Goal: Task Accomplishment & Management: Complete application form

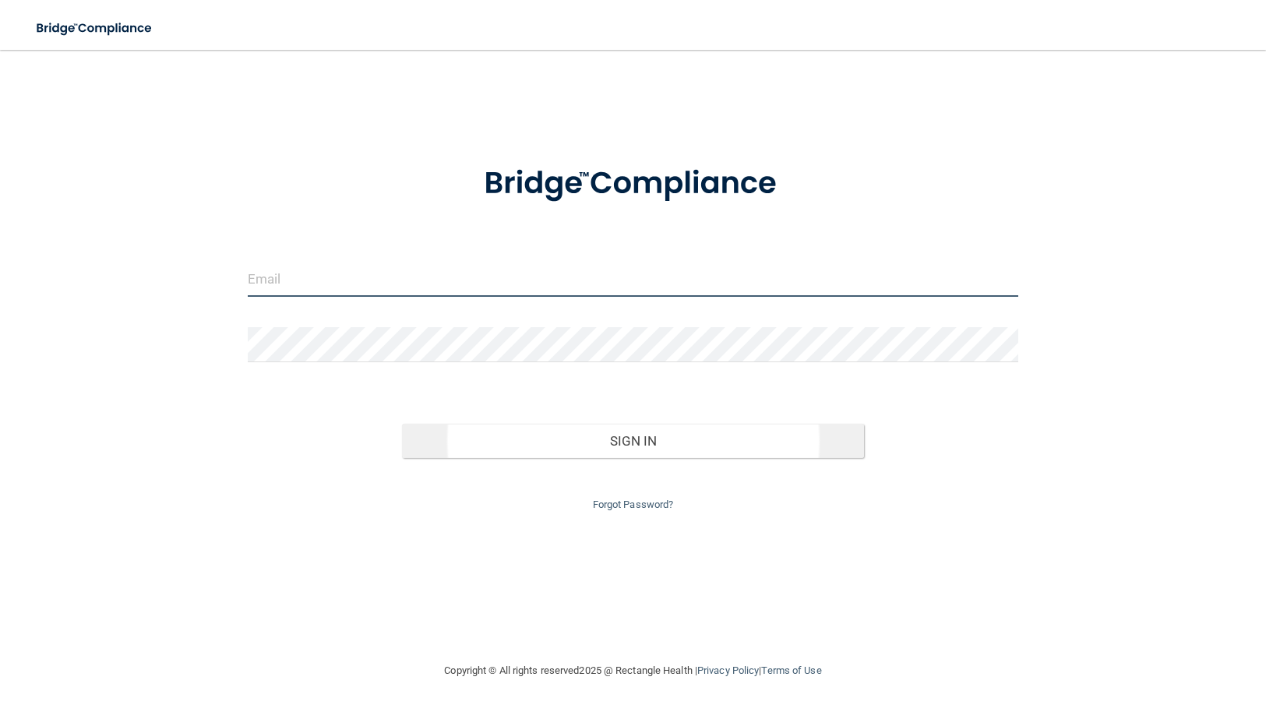
type input "[EMAIL_ADDRESS][PERSON_NAME][DOMAIN_NAME]"
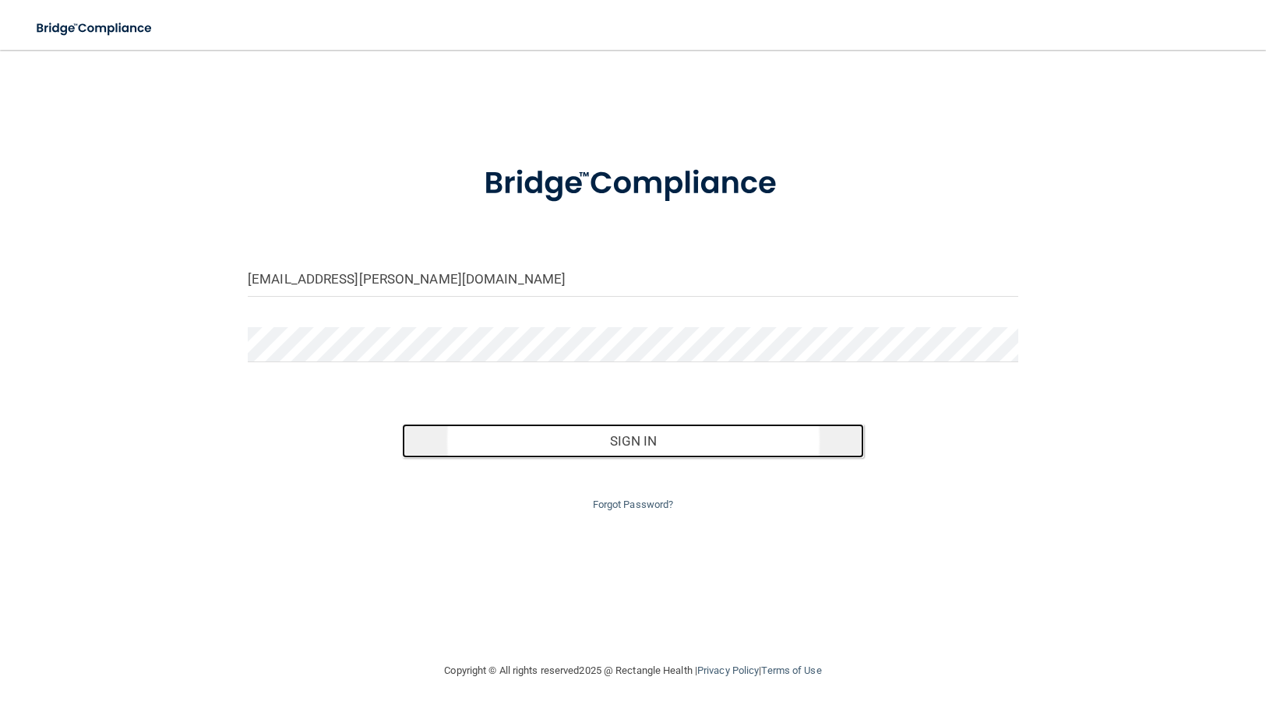
click at [630, 444] on button "Sign In" at bounding box center [633, 441] width 462 height 34
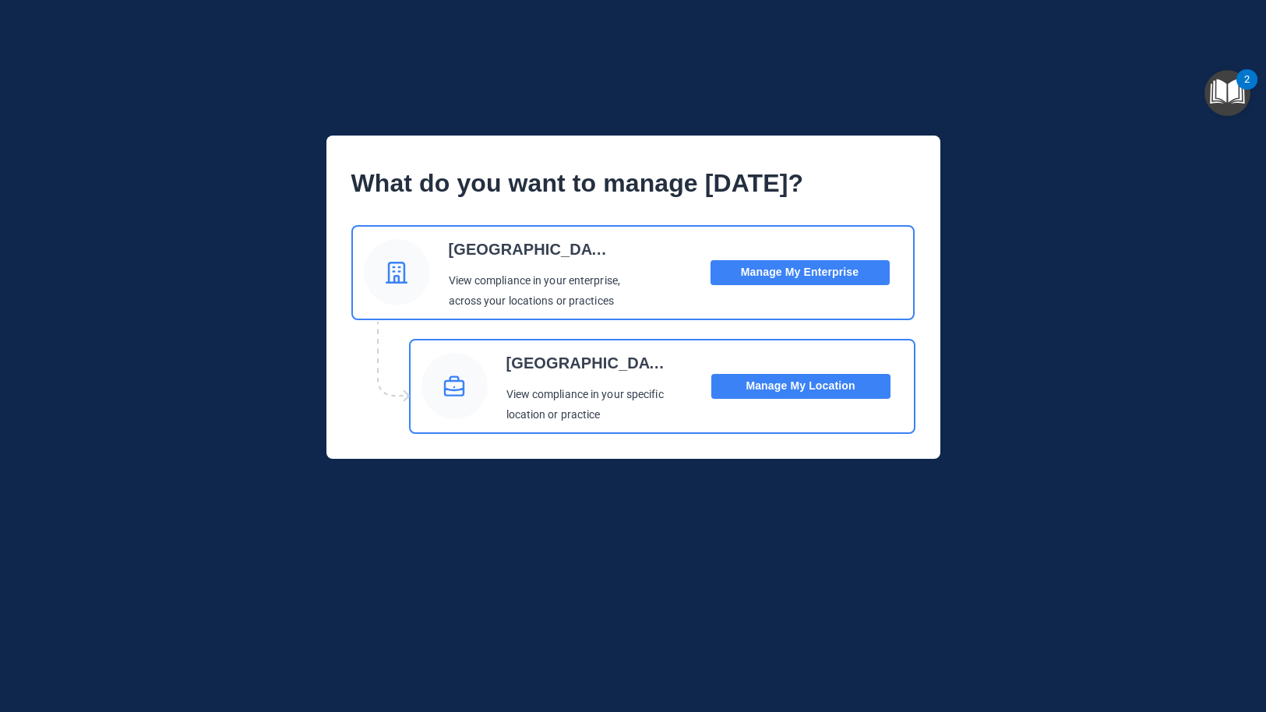
click at [788, 383] on button "Manage My Location" at bounding box center [800, 386] width 179 height 25
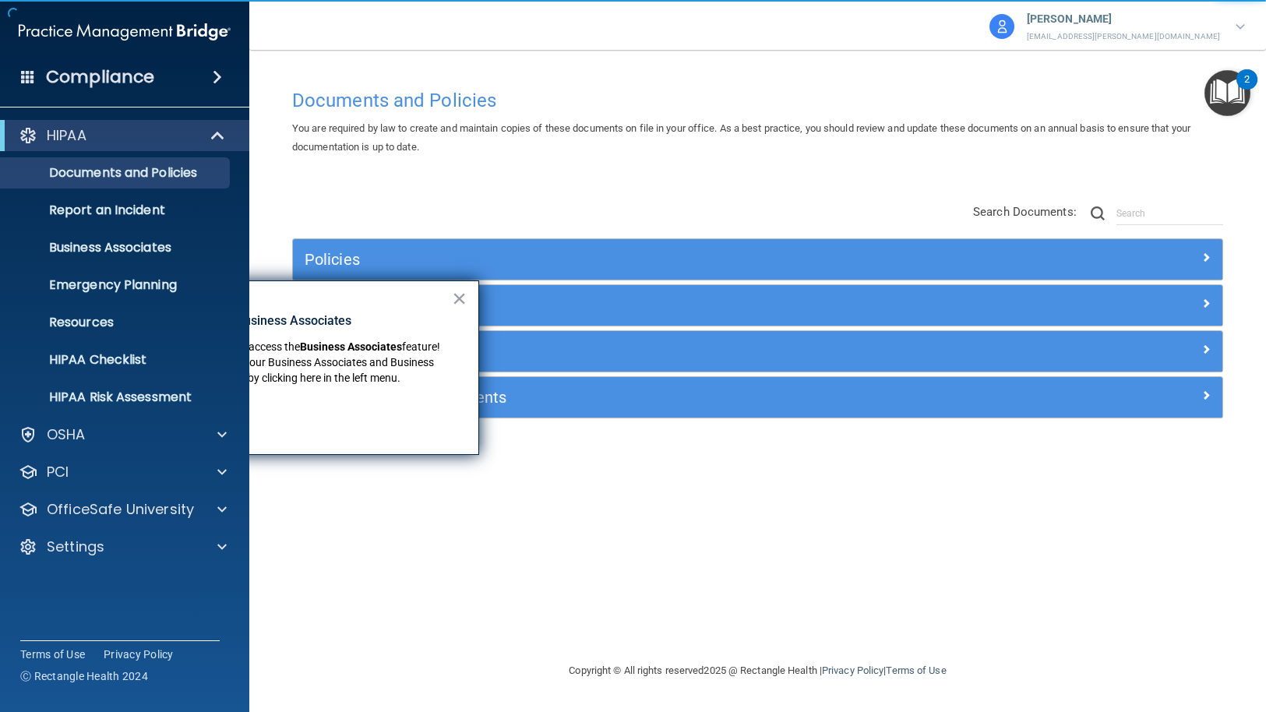
click at [685, 123] on span "You are required by law to create and maintain copies of these documents on fil…" at bounding box center [741, 137] width 898 height 30
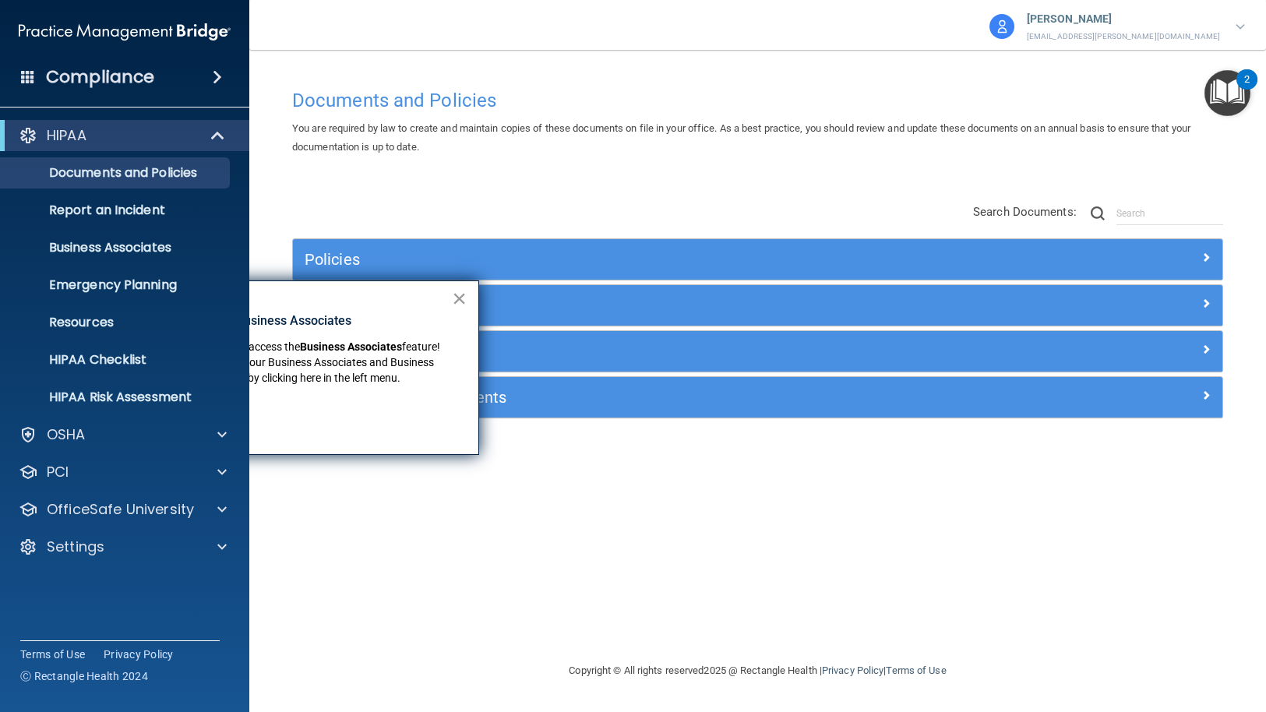
click at [456, 301] on button "×" at bounding box center [459, 298] width 15 height 25
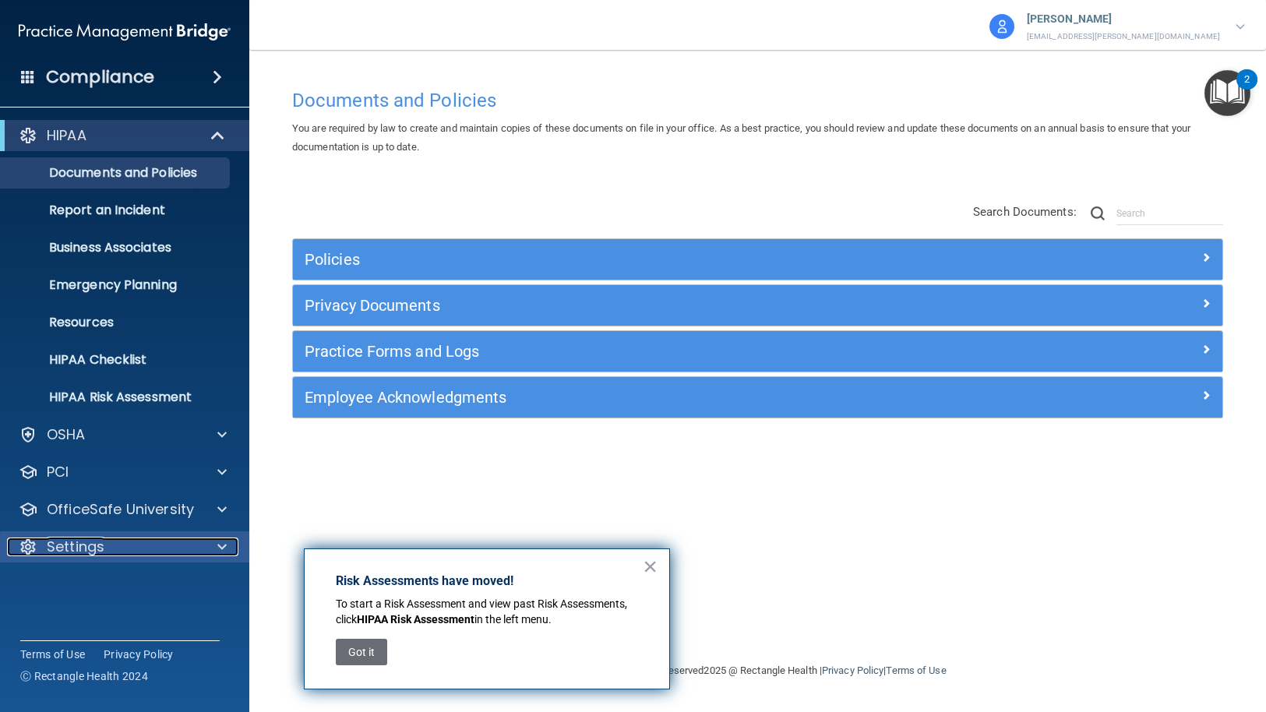
click at [180, 550] on div "Settings" at bounding box center [103, 547] width 193 height 19
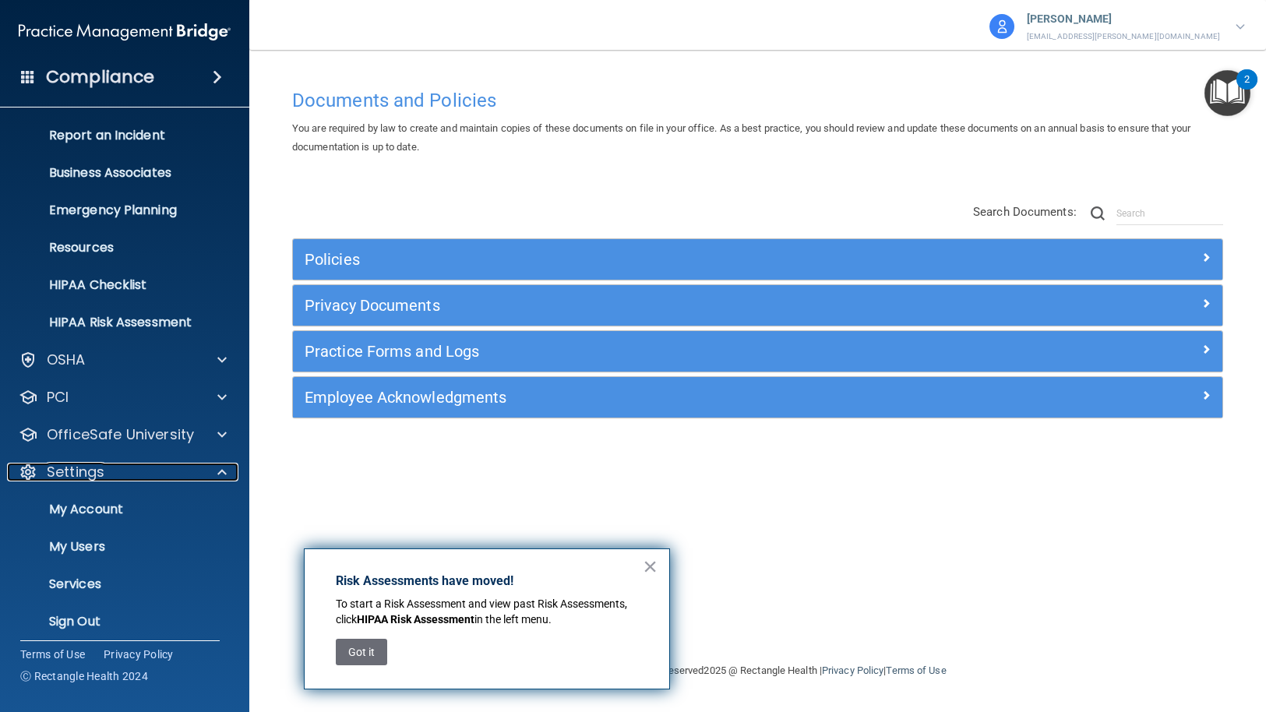
scroll to position [78, 0]
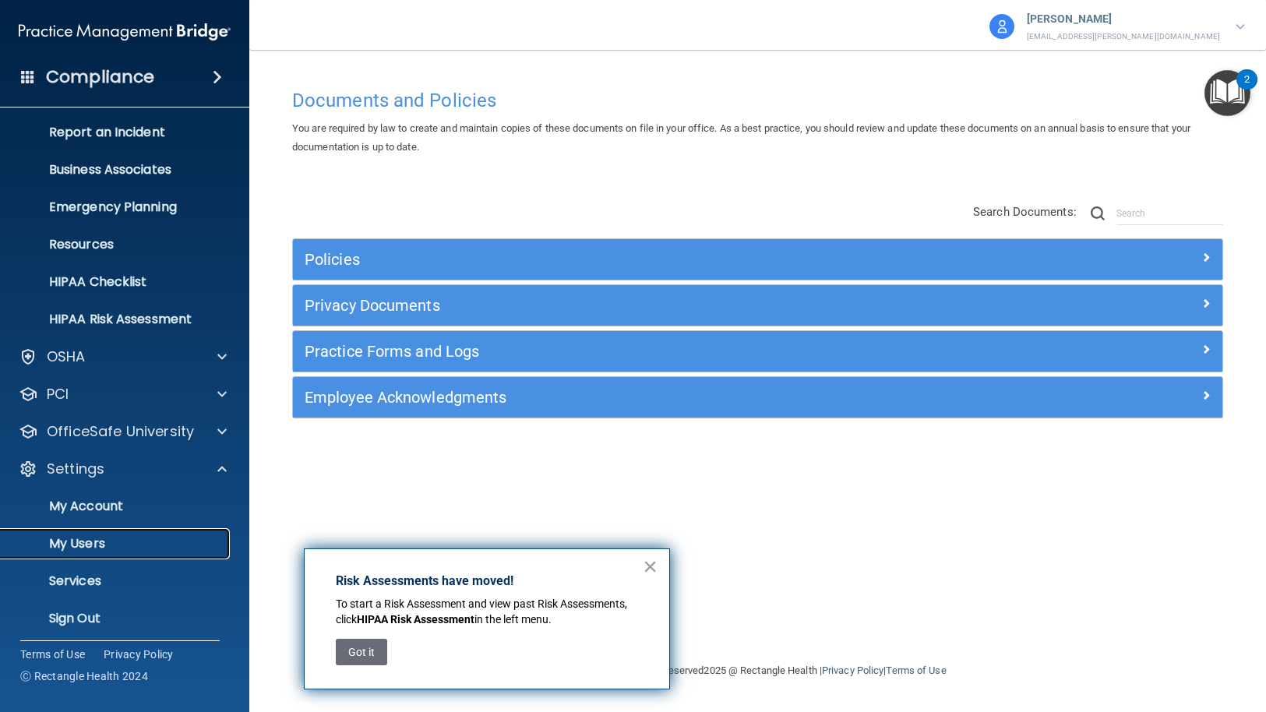
click at [87, 542] on p "My Users" at bounding box center [116, 544] width 213 height 16
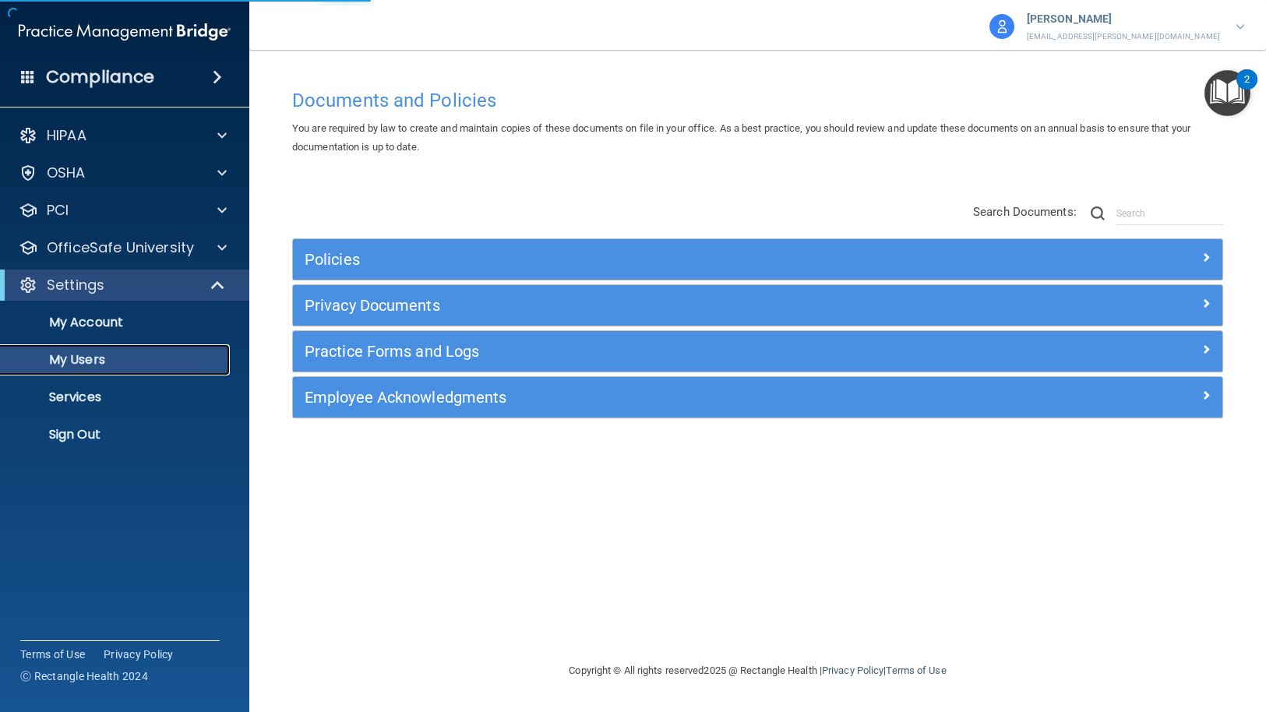
select select "20"
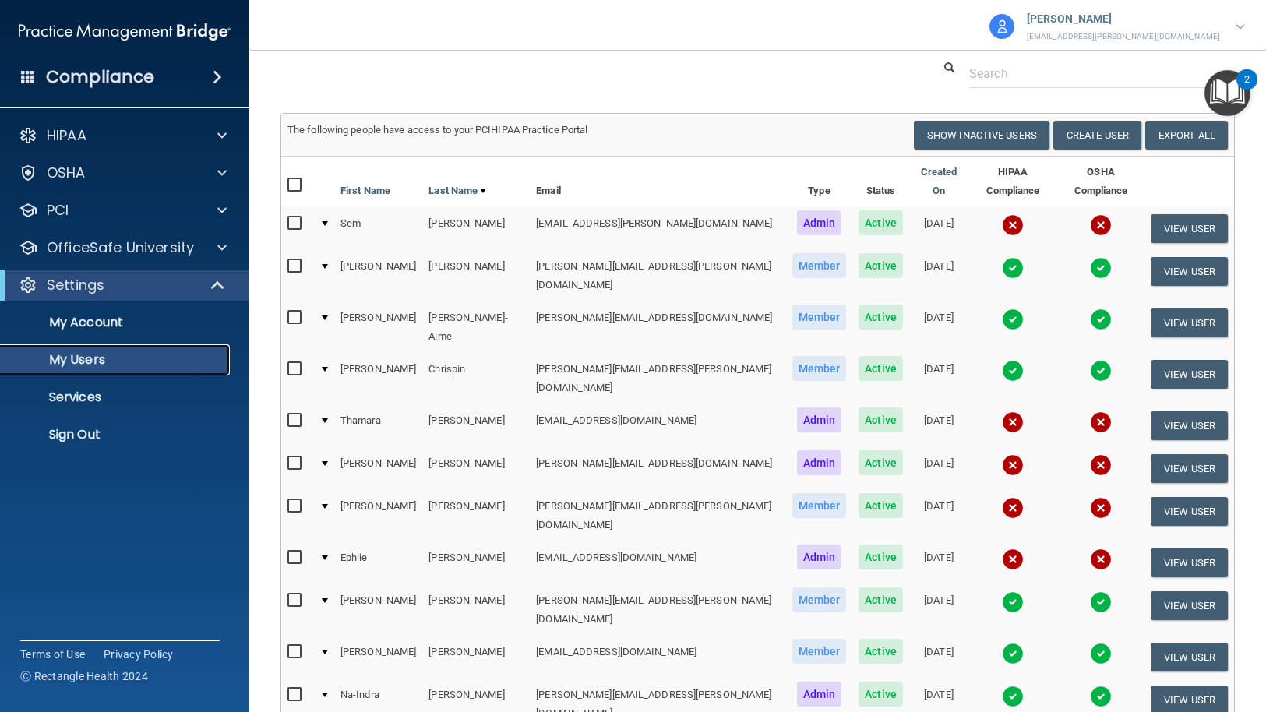
scroll to position [26, 0]
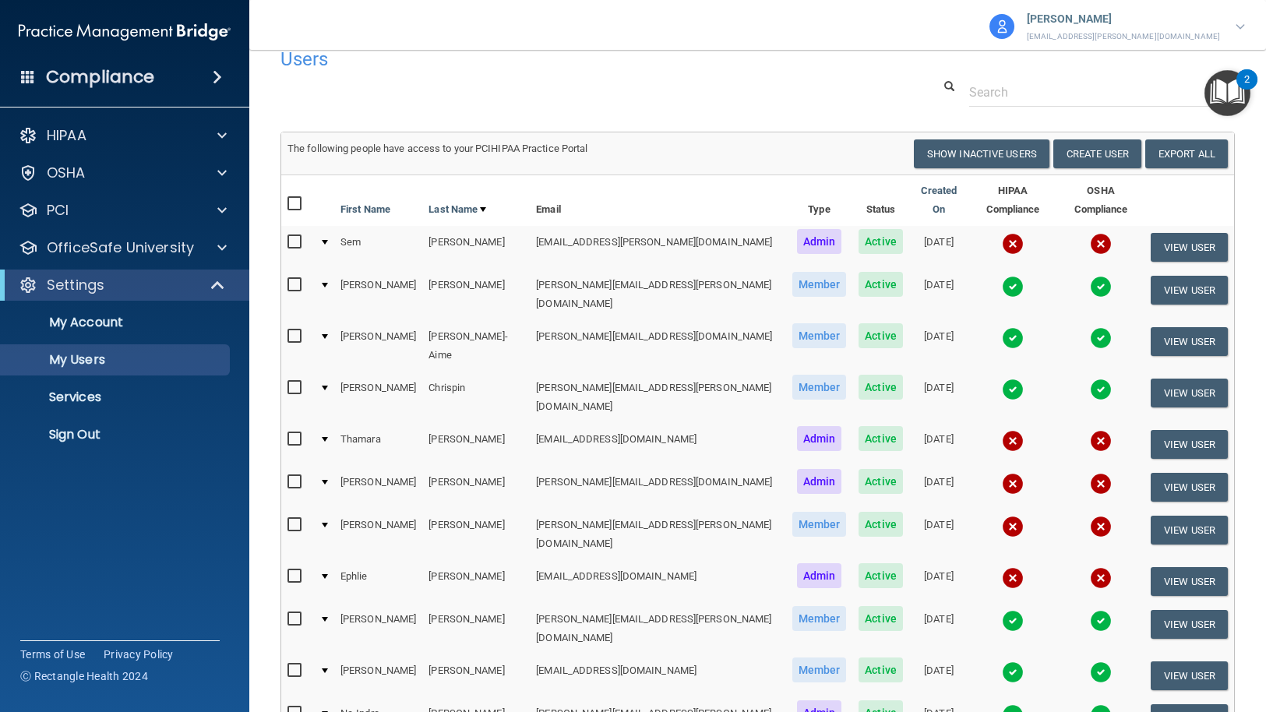
click at [1237, 30] on div at bounding box center [1240, 26] width 9 height 19
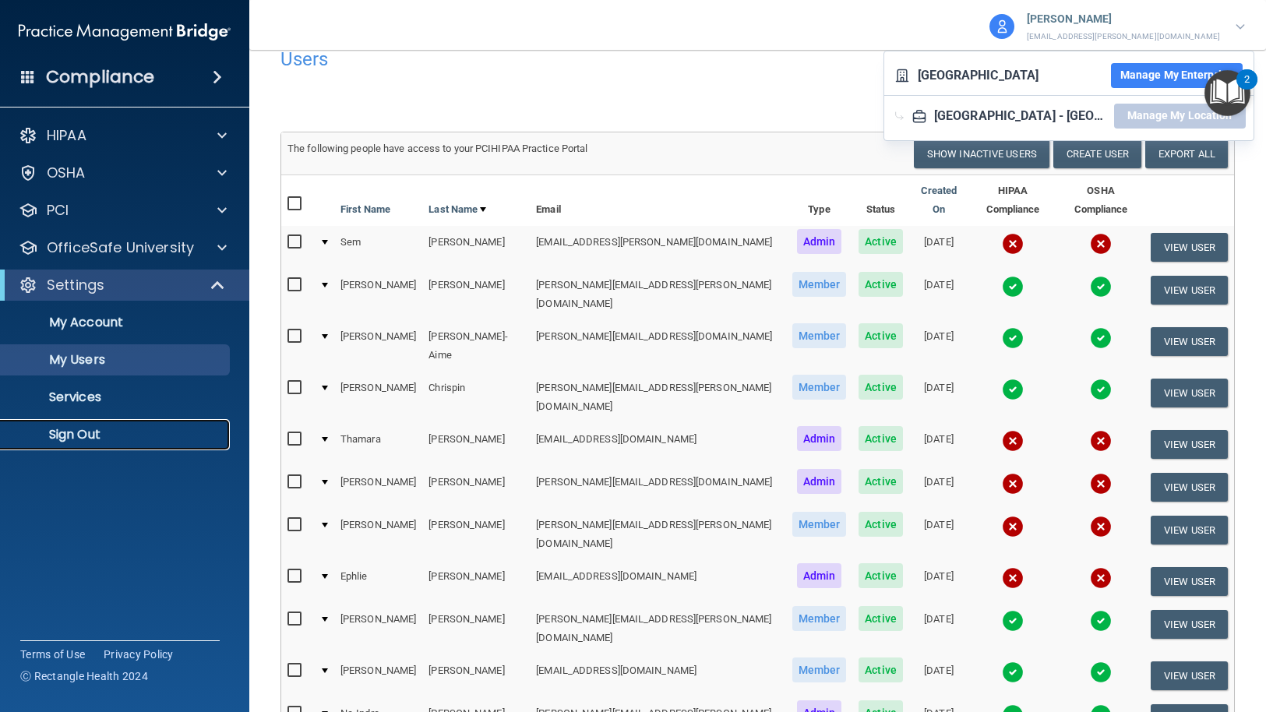
click at [96, 437] on p "Sign Out" at bounding box center [116, 435] width 213 height 16
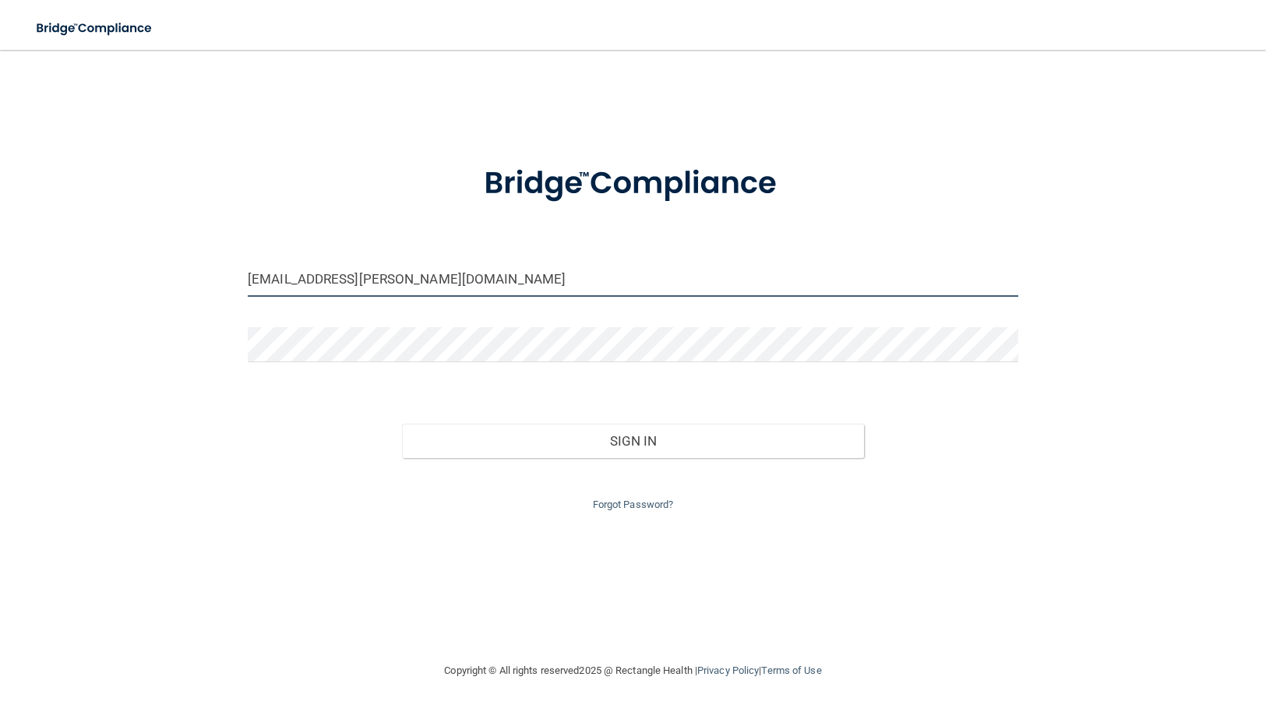
click at [318, 280] on input "[EMAIL_ADDRESS][PERSON_NAME][DOMAIN_NAME]" at bounding box center [633, 279] width 770 height 35
type input "[EMAIL_ADDRESS][DOMAIN_NAME]"
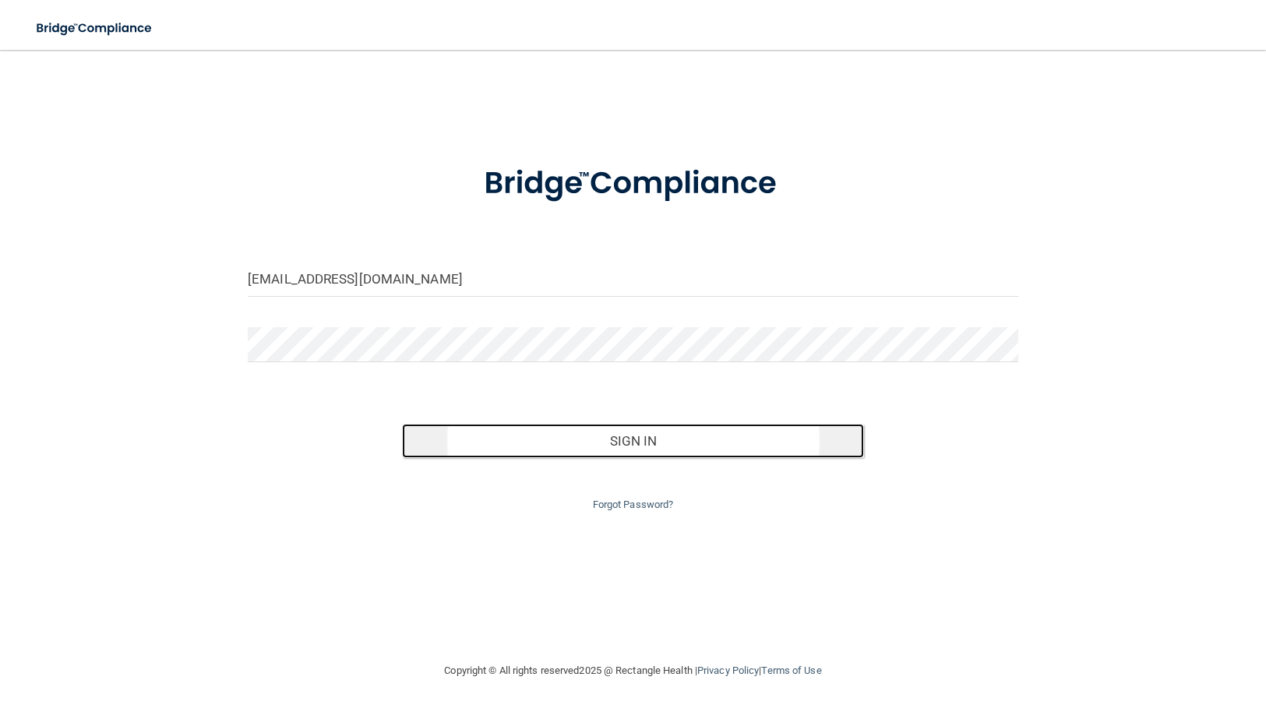
click at [690, 429] on button "Sign In" at bounding box center [633, 441] width 462 height 34
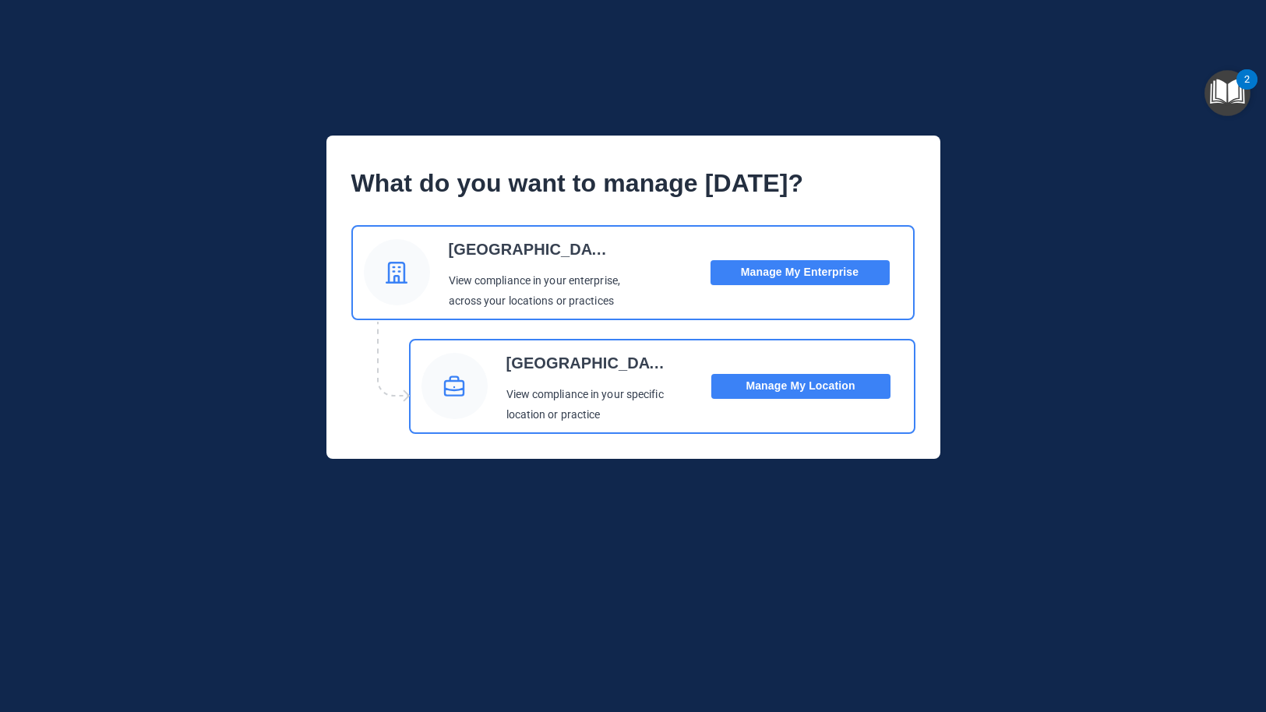
click at [806, 386] on button "Manage My Location" at bounding box center [800, 386] width 179 height 25
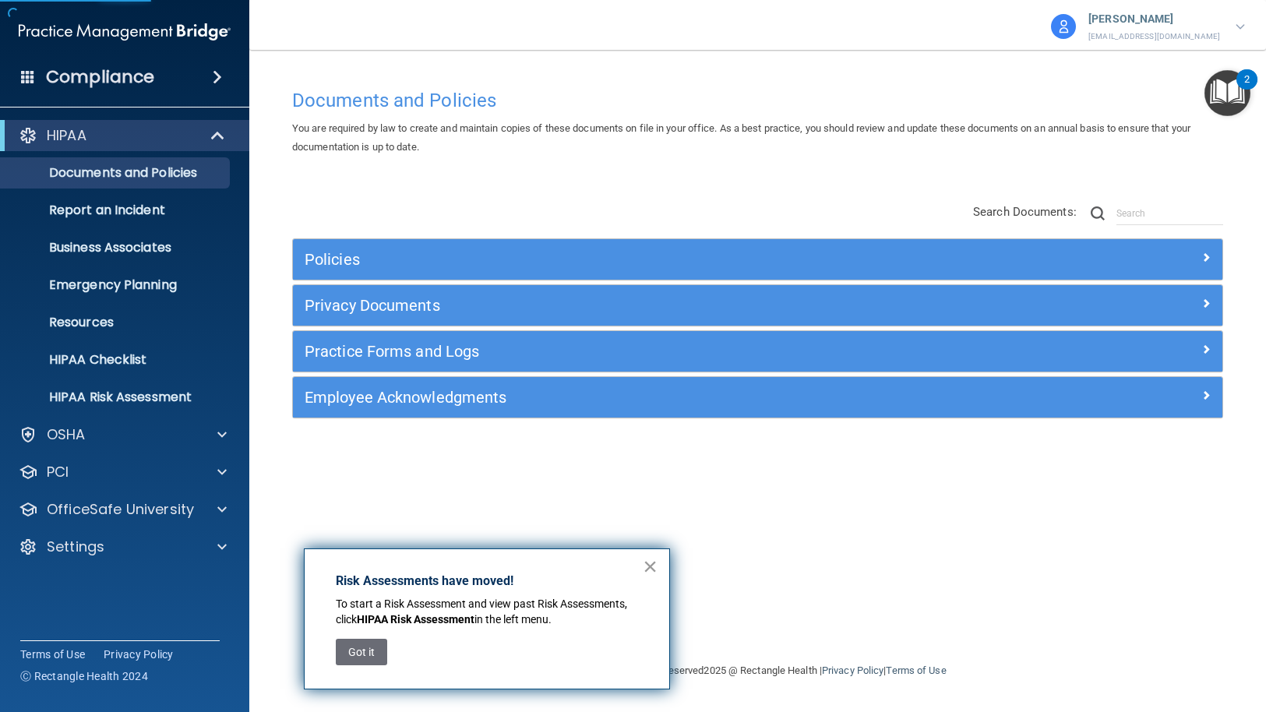
click at [652, 562] on button "×" at bounding box center [650, 566] width 15 height 25
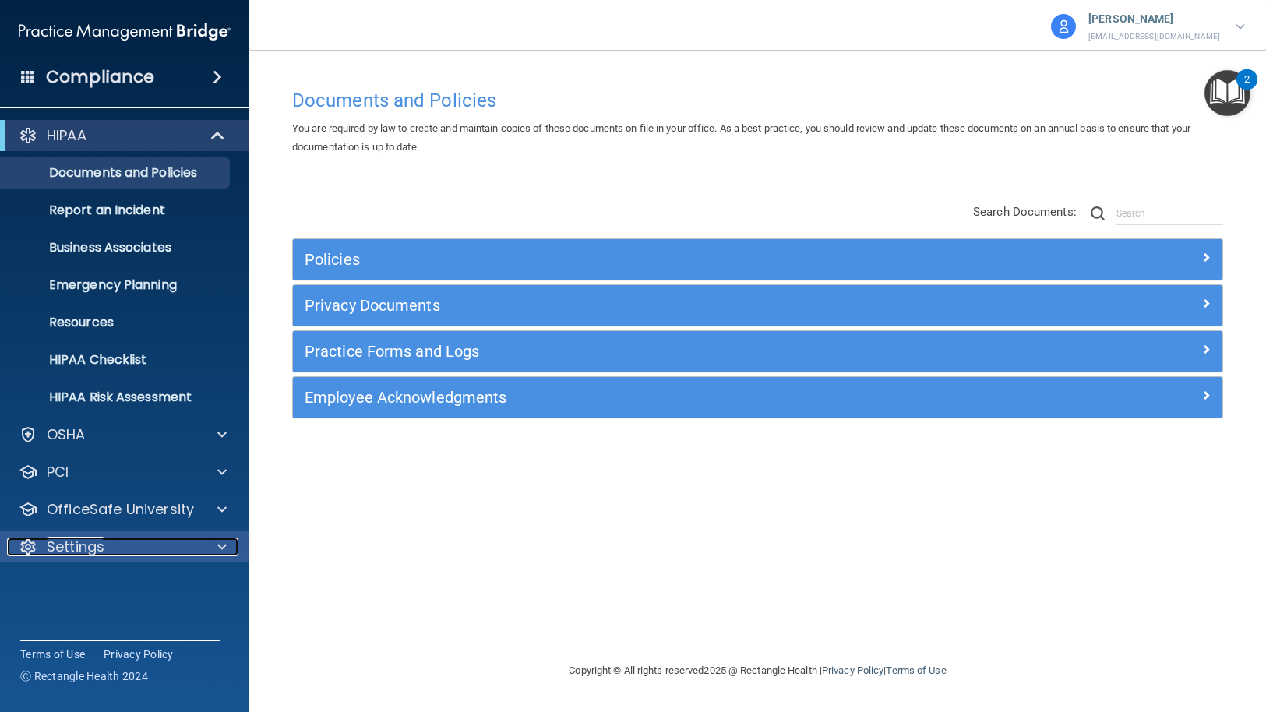
click at [152, 543] on div "Settings" at bounding box center [103, 547] width 193 height 19
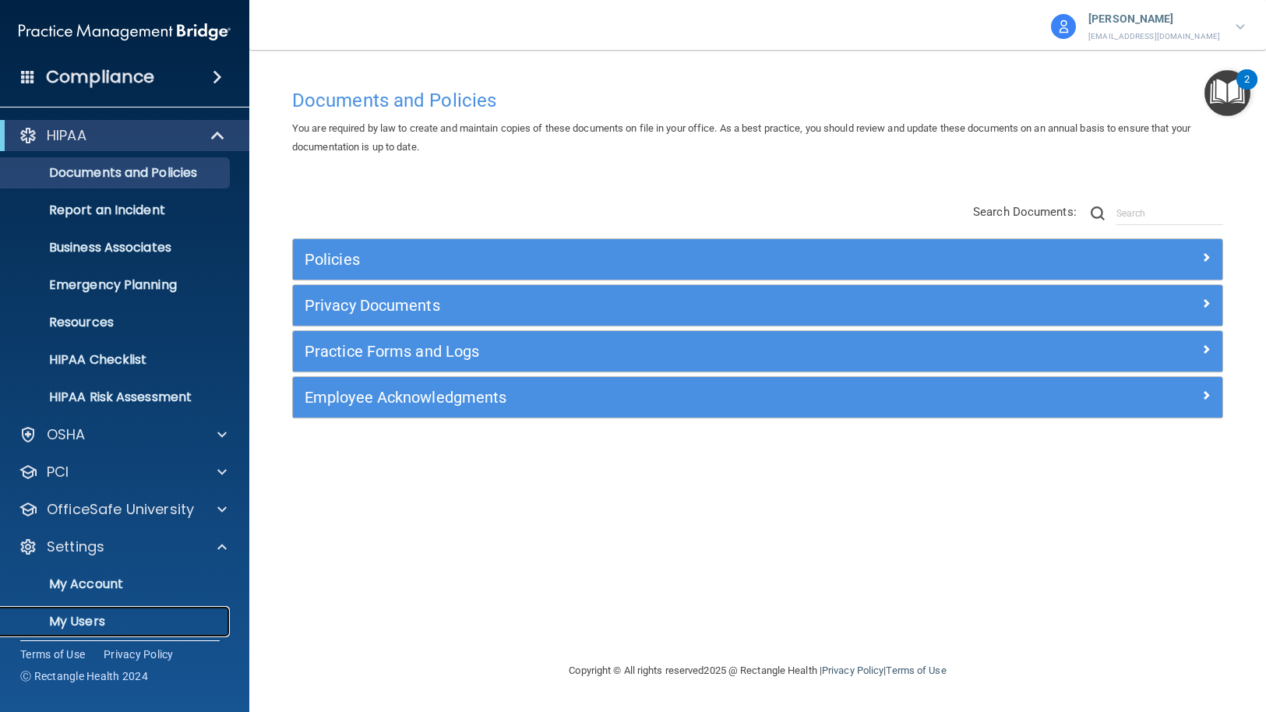
click at [113, 620] on p "My Users" at bounding box center [116, 622] width 213 height 16
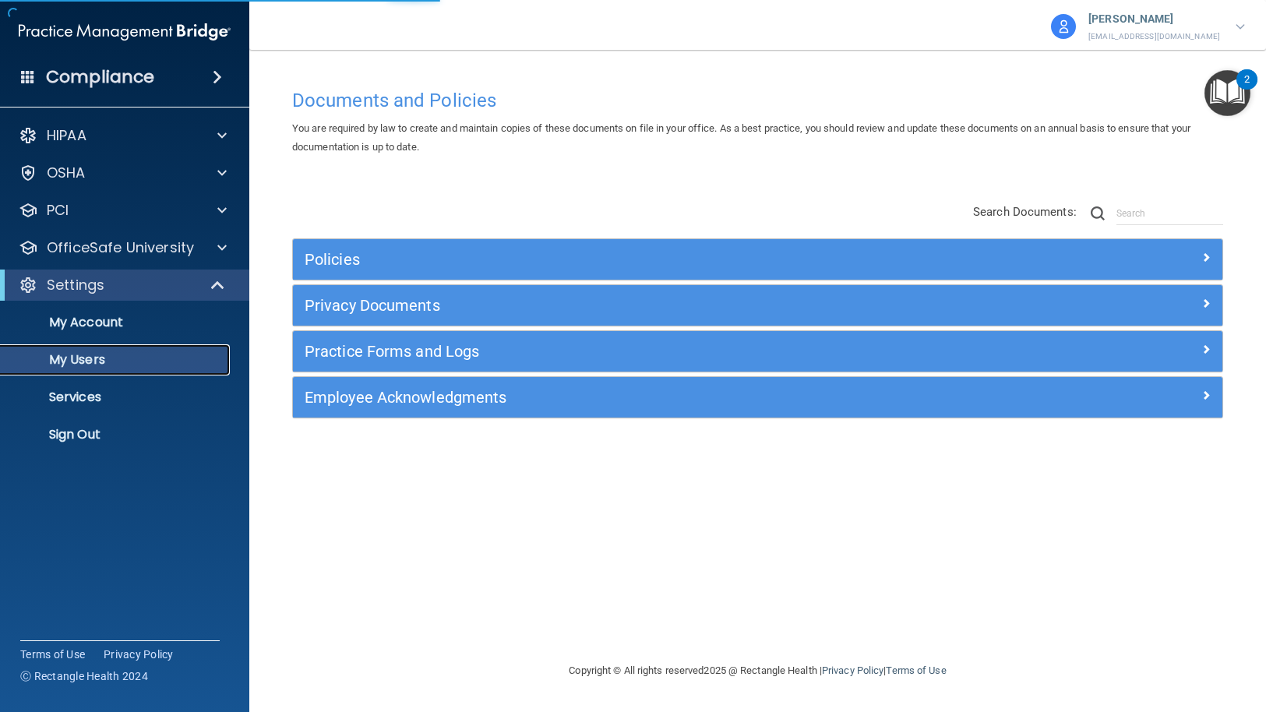
select select "20"
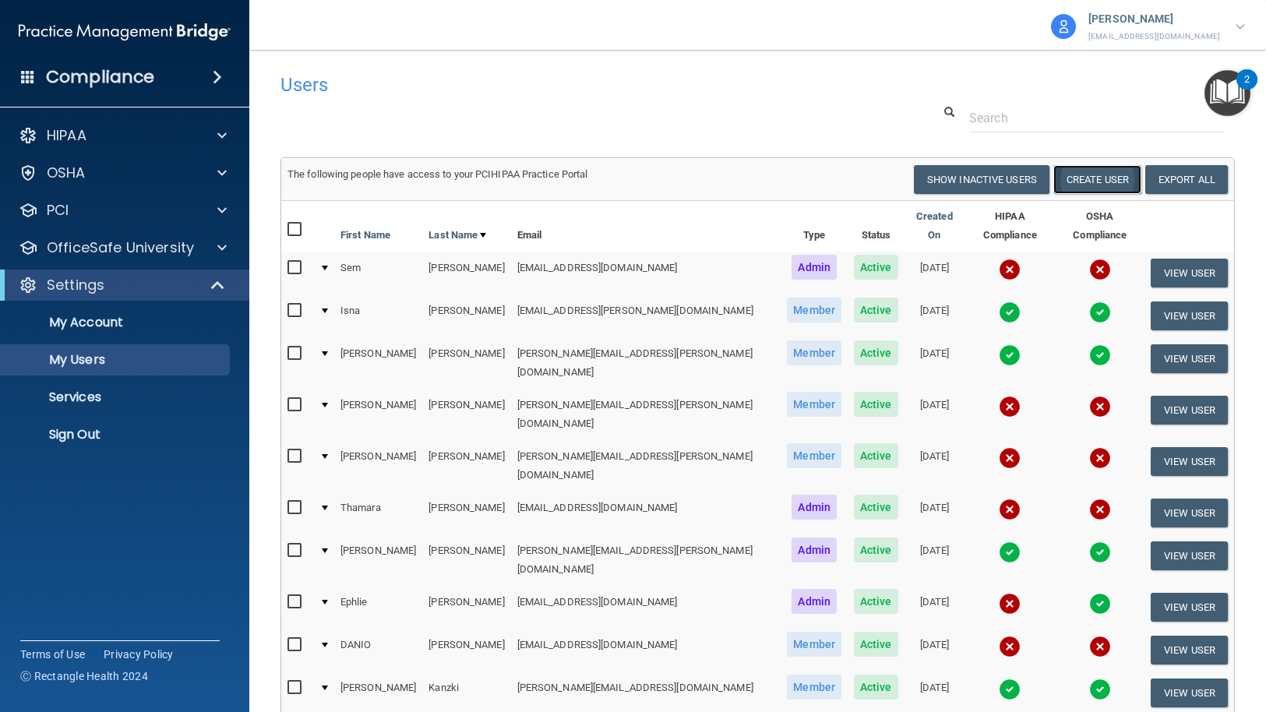
click at [1095, 175] on button "Create User" at bounding box center [1097, 179] width 88 height 29
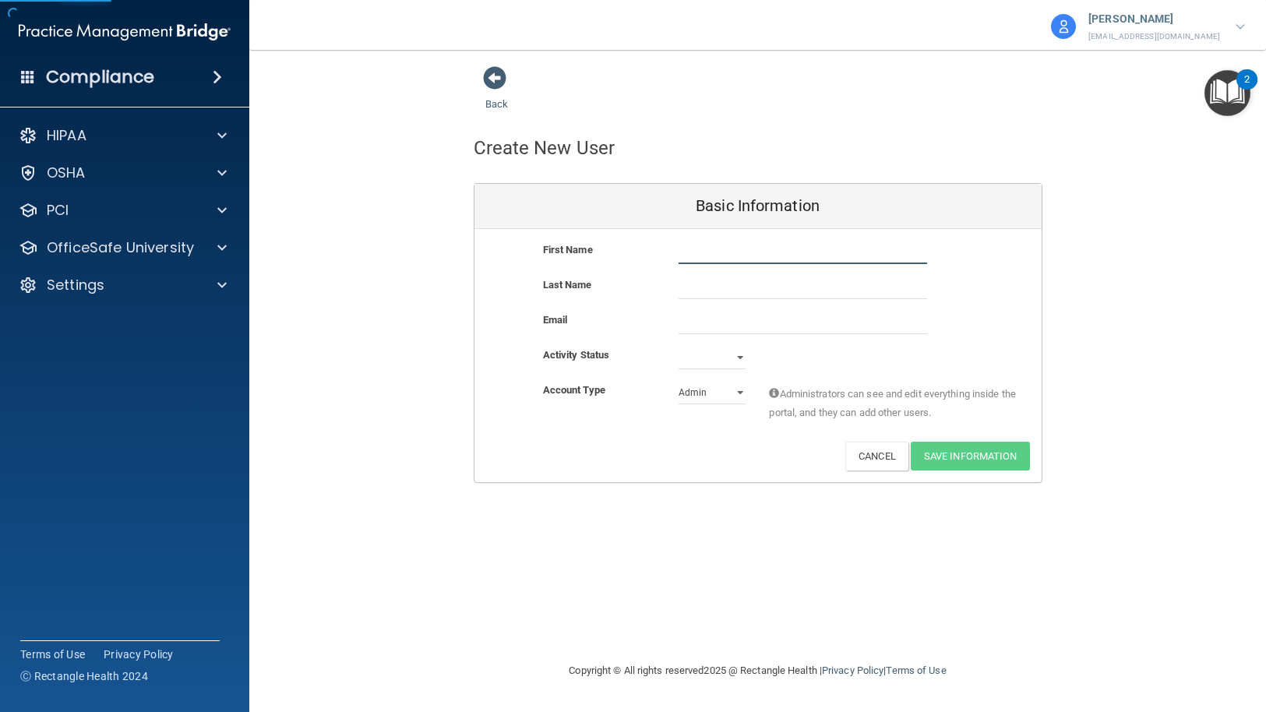
click at [728, 249] on input "text" at bounding box center [803, 252] width 249 height 23
type input "[PERSON_NAME]"
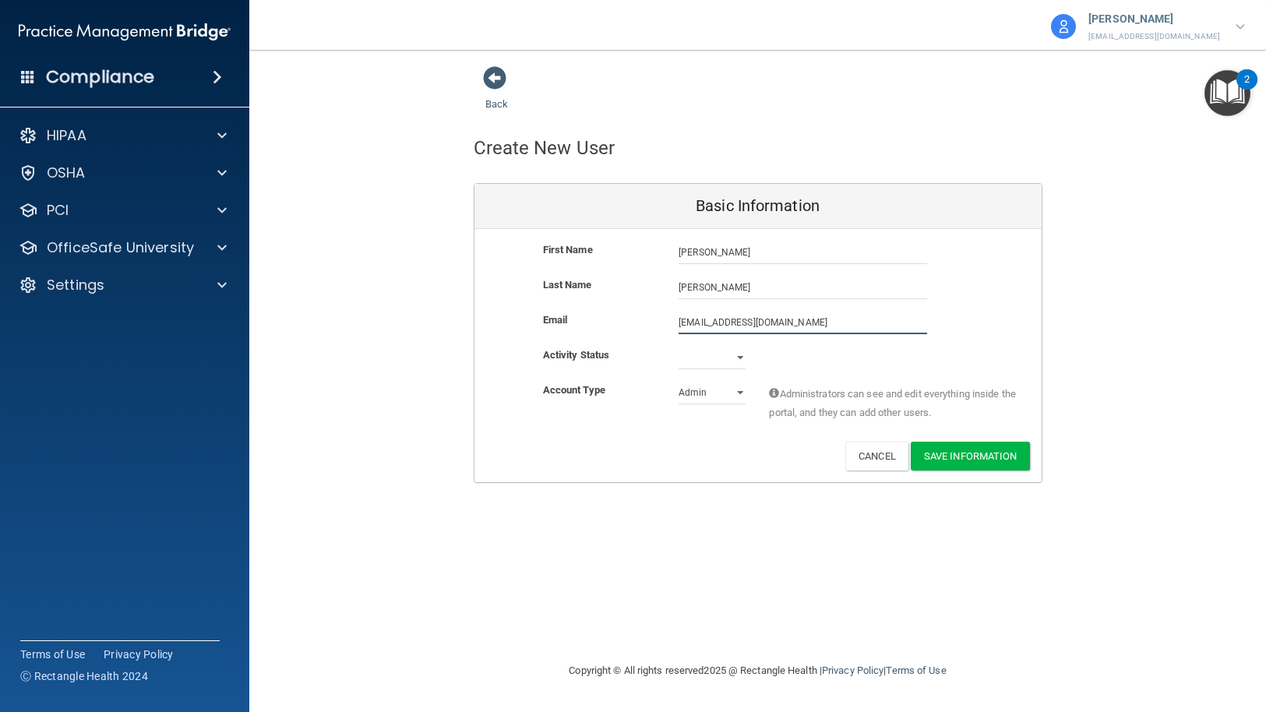
type input "[EMAIL_ADDRESS][DOMAIN_NAME]"
click at [736, 354] on select "Active Inactive" at bounding box center [712, 357] width 67 height 23
select select "active"
click at [679, 346] on select "Active Inactive" at bounding box center [712, 357] width 67 height 23
click at [735, 390] on select "Admin Member" at bounding box center [712, 392] width 67 height 23
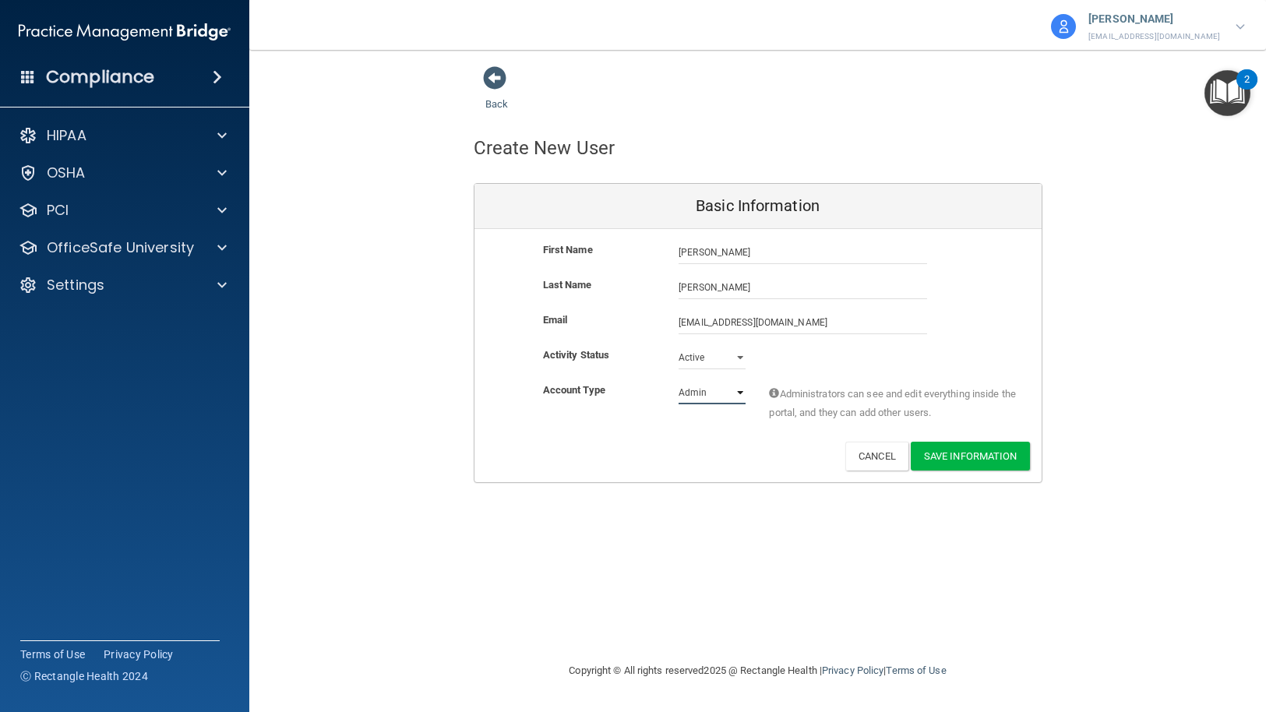
select select "practice_member"
click at [679, 381] on select "Admin Member" at bounding box center [712, 392] width 67 height 23
click at [972, 456] on button "Save Information" at bounding box center [970, 456] width 119 height 29
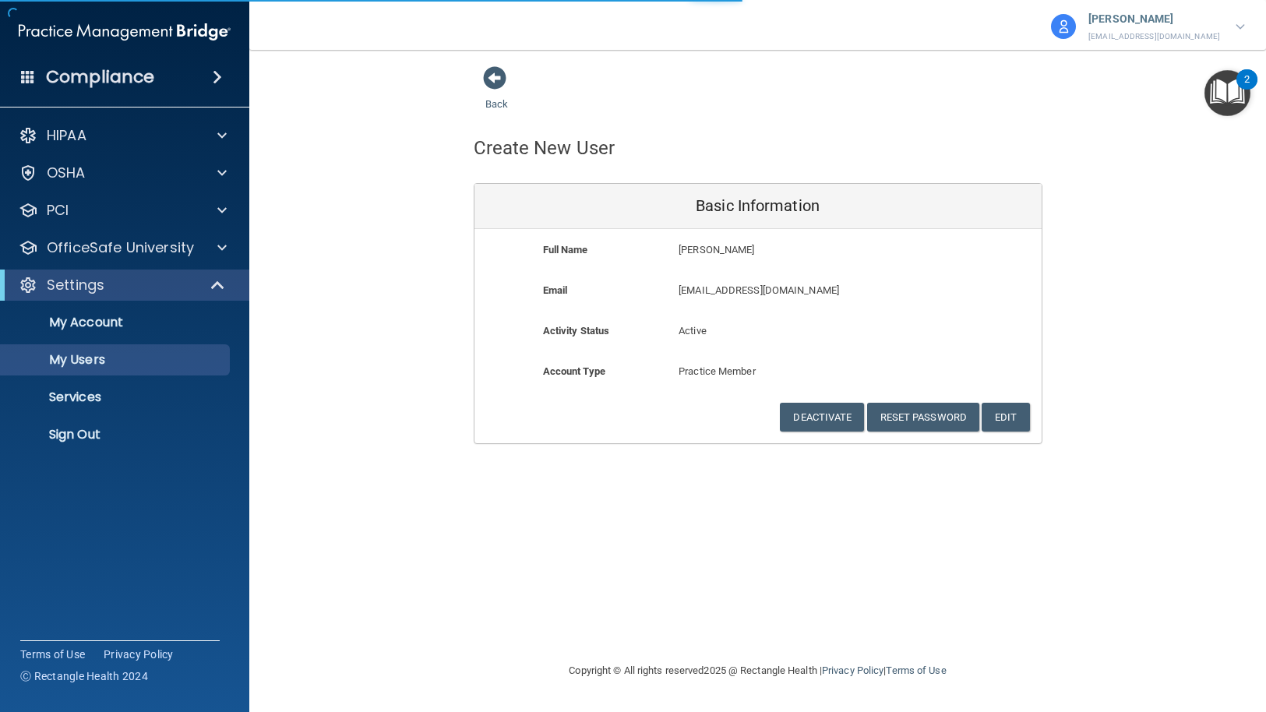
select select "20"
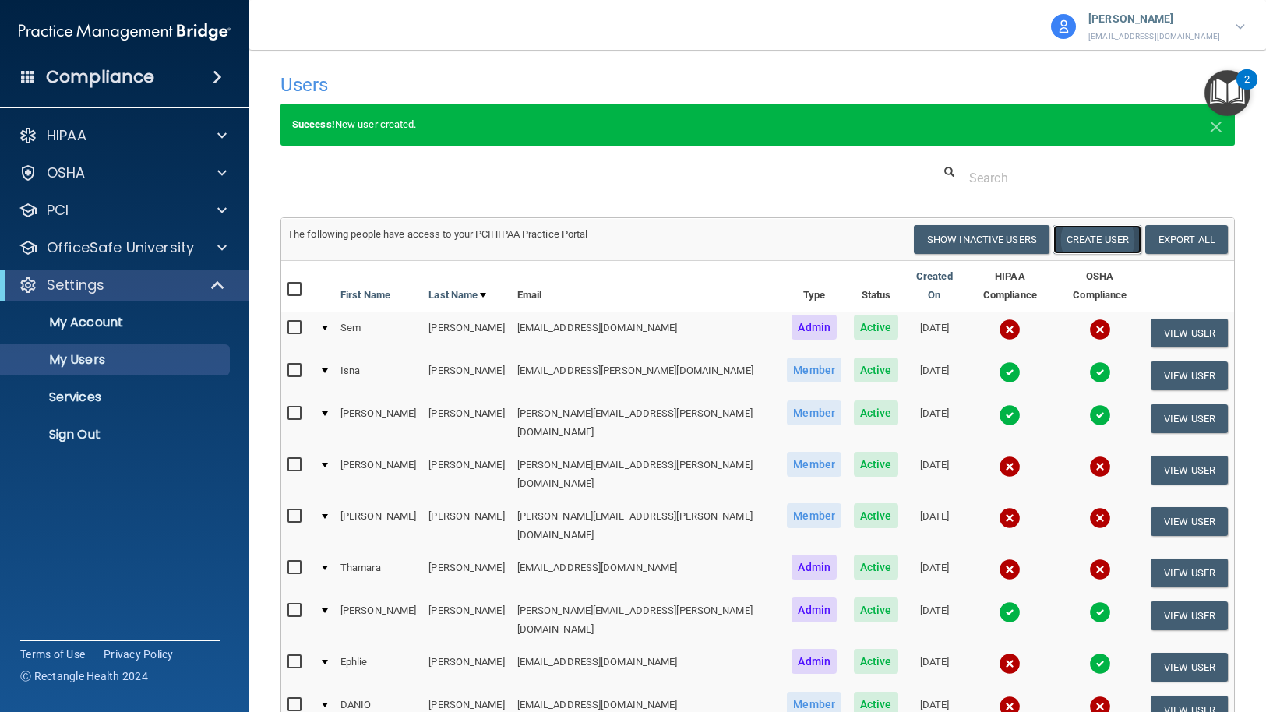
click at [1093, 231] on button "Create User" at bounding box center [1097, 239] width 88 height 29
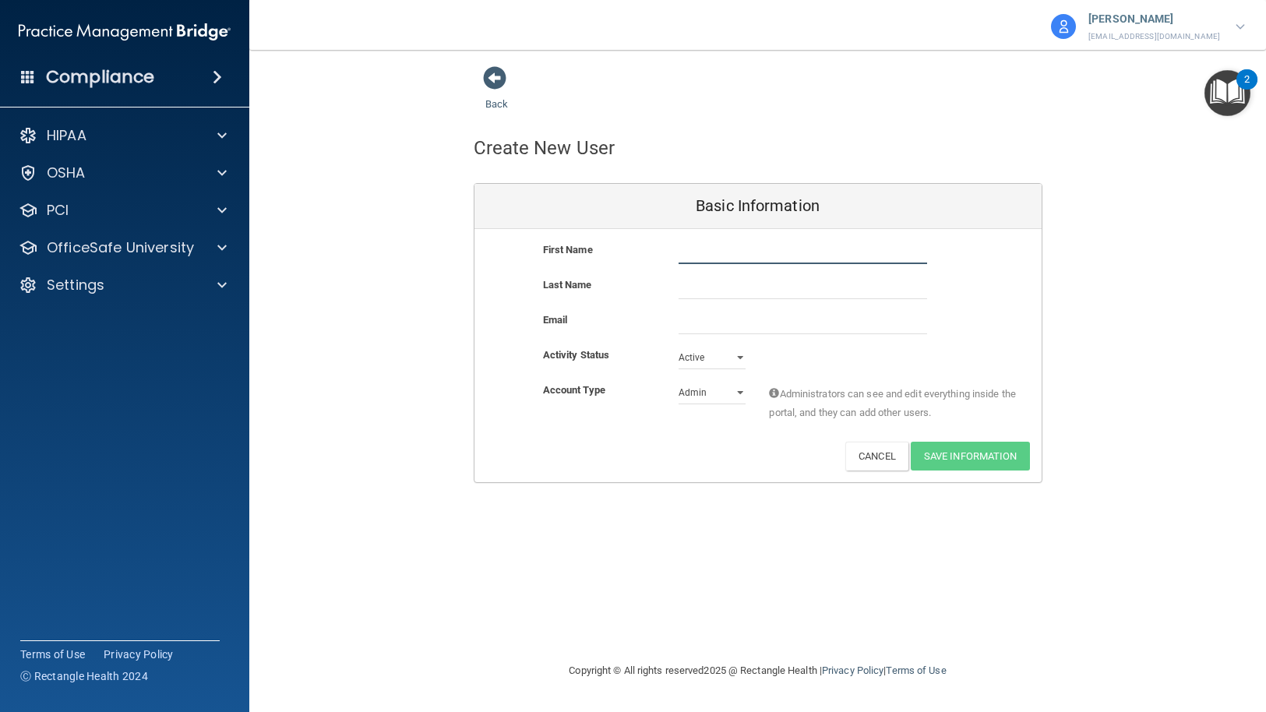
click at [739, 251] on input "text" at bounding box center [803, 252] width 249 height 23
type input "[PERSON_NAME]"
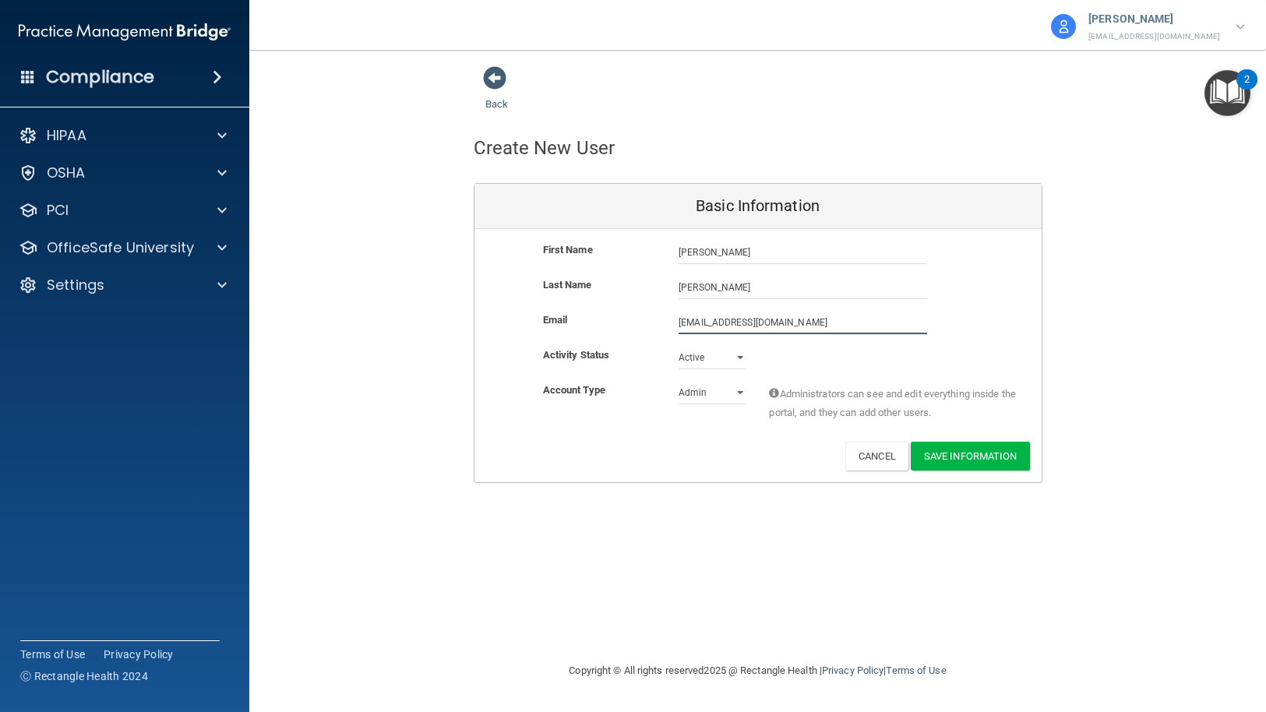
type input "[EMAIL_ADDRESS][DOMAIN_NAME]"
click at [739, 396] on select "Admin Member" at bounding box center [712, 392] width 67 height 23
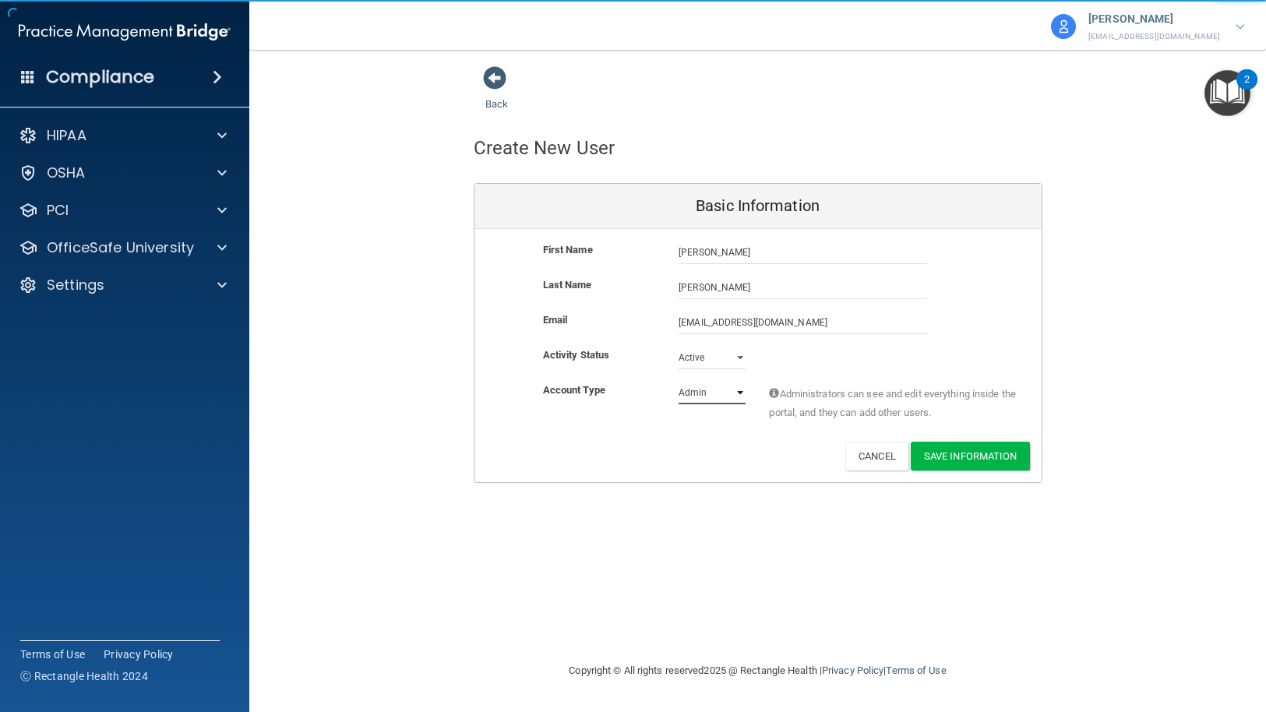
select select "practice_member"
click at [679, 381] on select "Admin Member" at bounding box center [712, 392] width 67 height 23
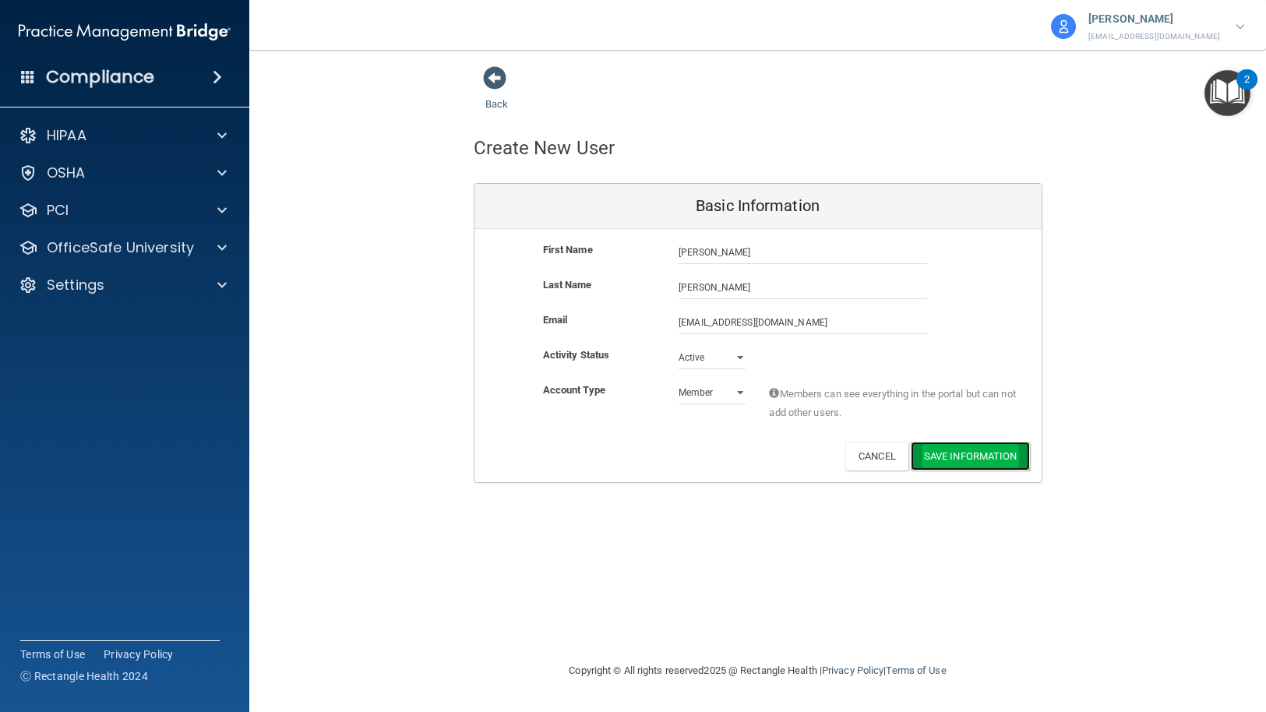
click at [975, 454] on button "Save Information" at bounding box center [970, 456] width 119 height 29
